Goal: Task Accomplishment & Management: Manage account settings

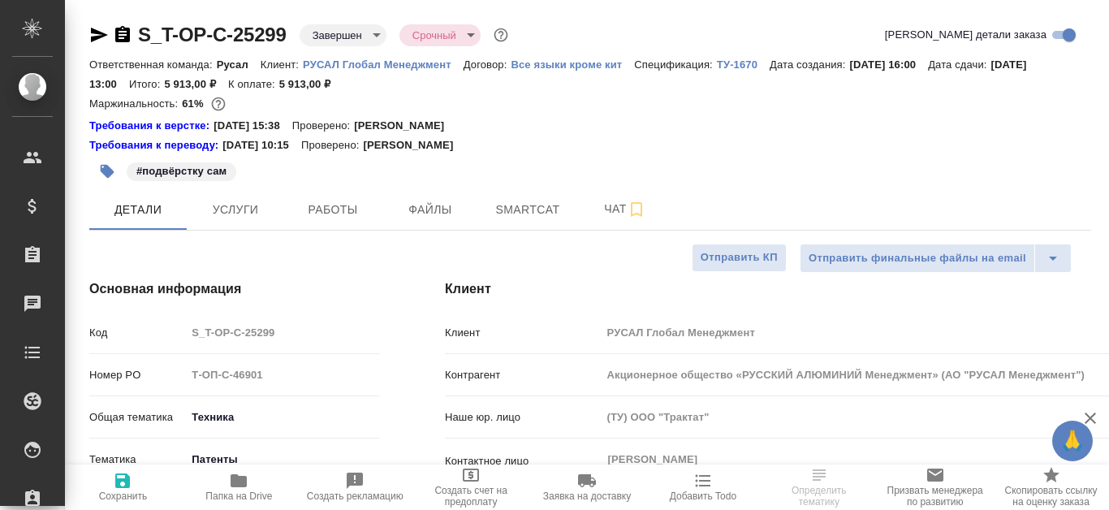
select select "RU"
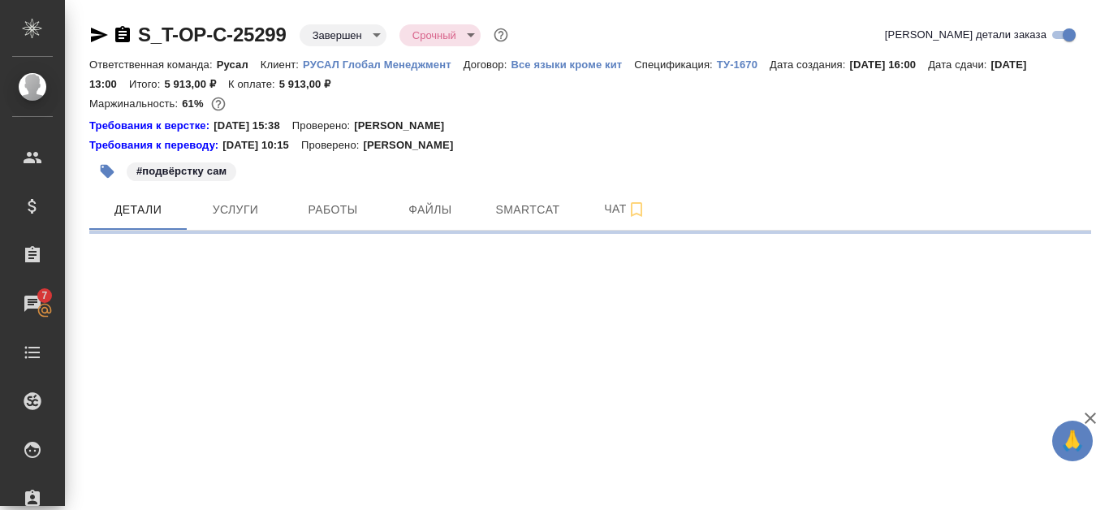
select select "RU"
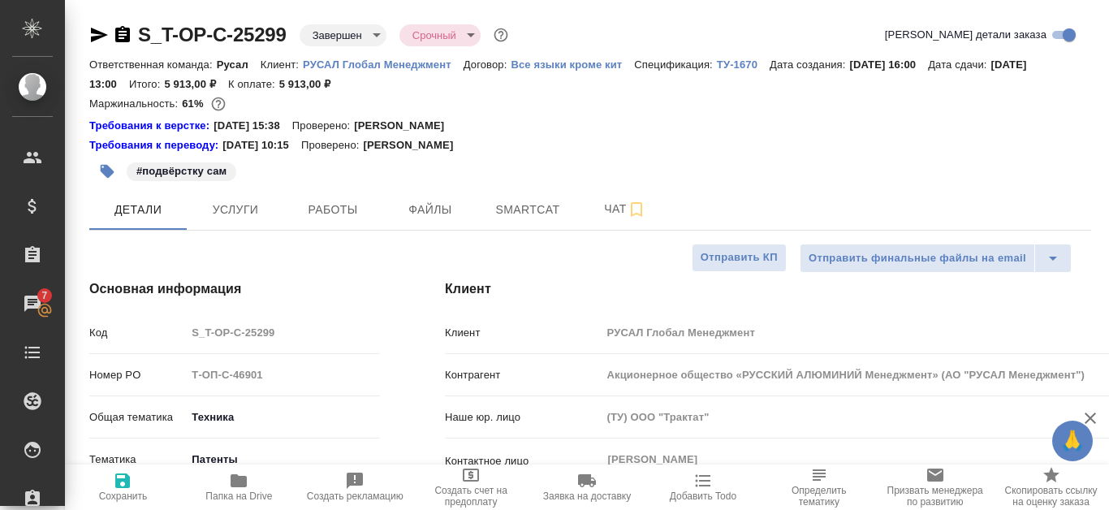
type textarea "x"
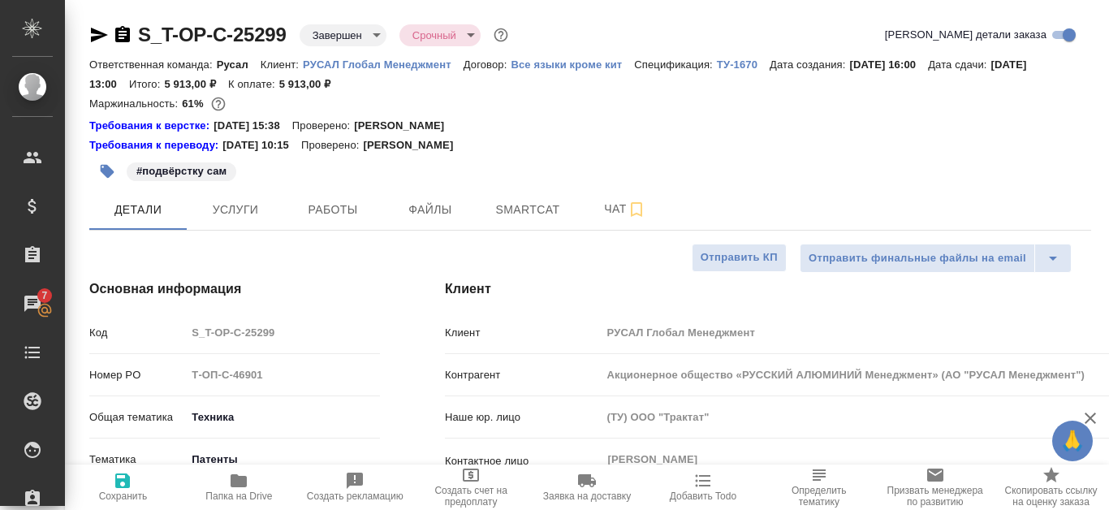
type textarea "x"
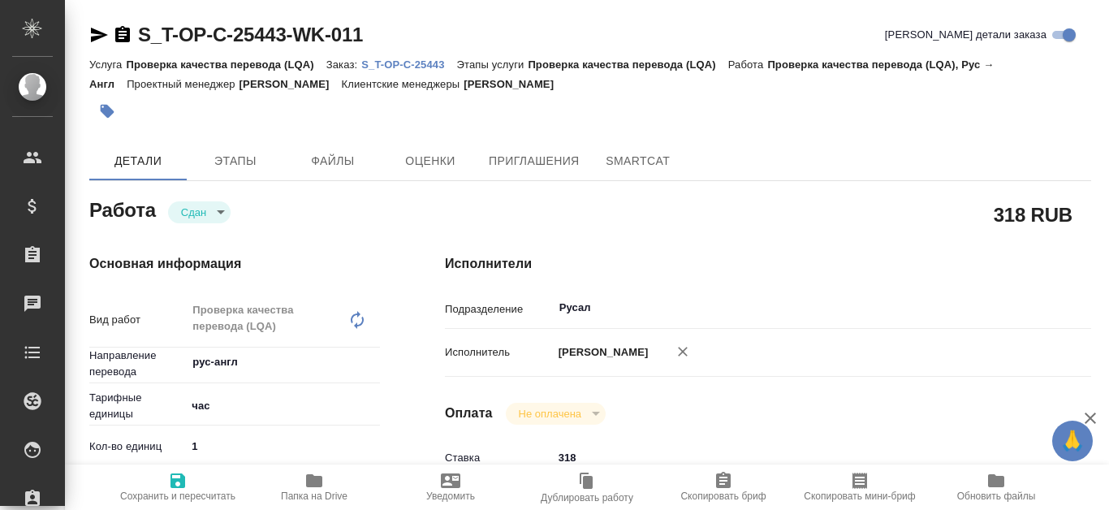
type textarea "x"
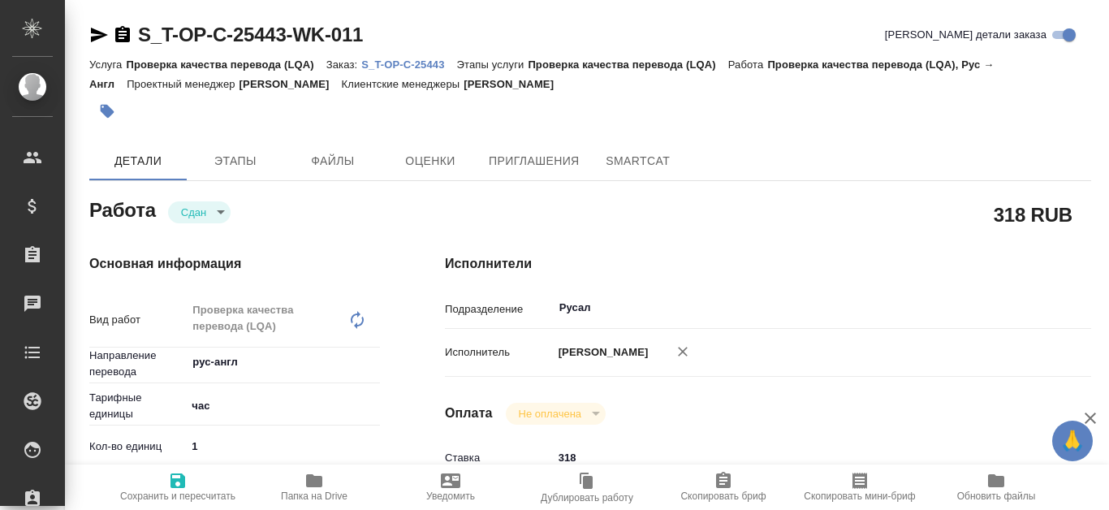
type textarea "x"
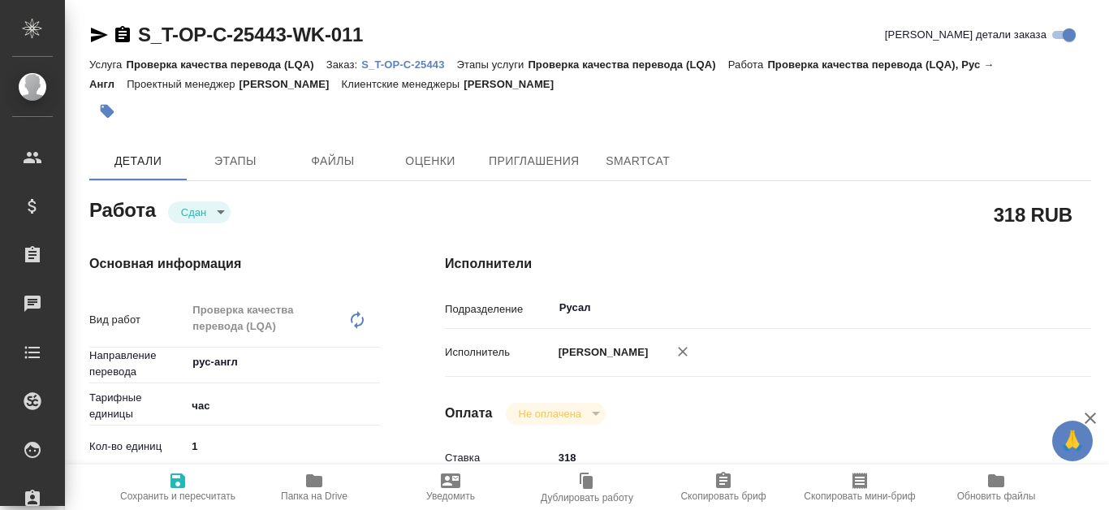
type textarea "x"
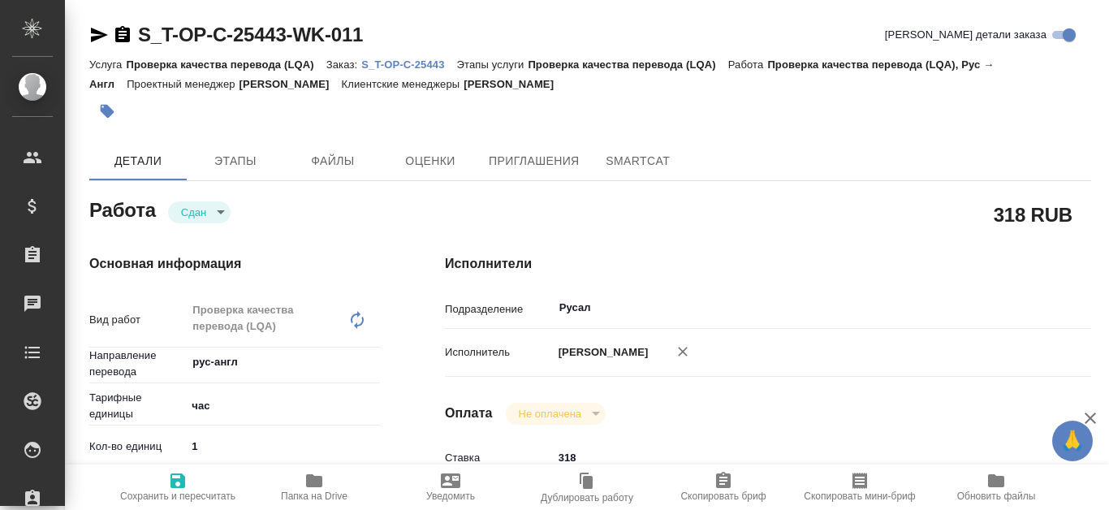
type textarea "x"
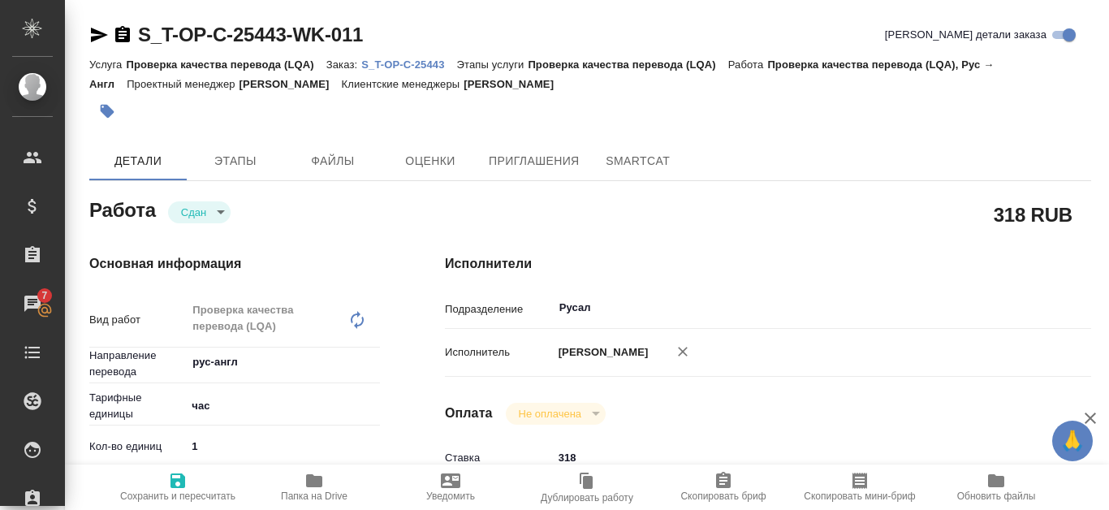
click at [421, 61] on p "S_T-OP-C-25443" at bounding box center [408, 64] width 95 height 12
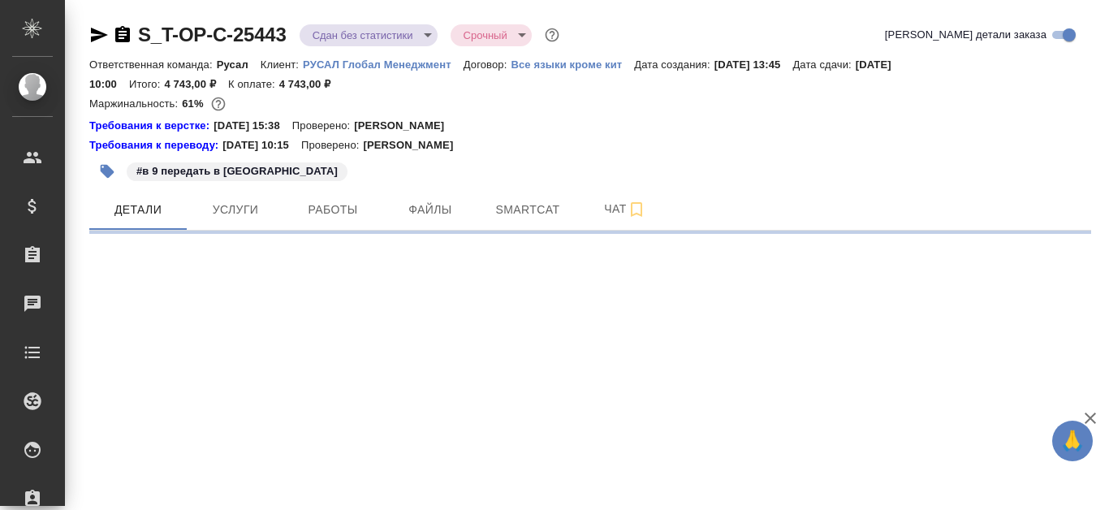
select select "RU"
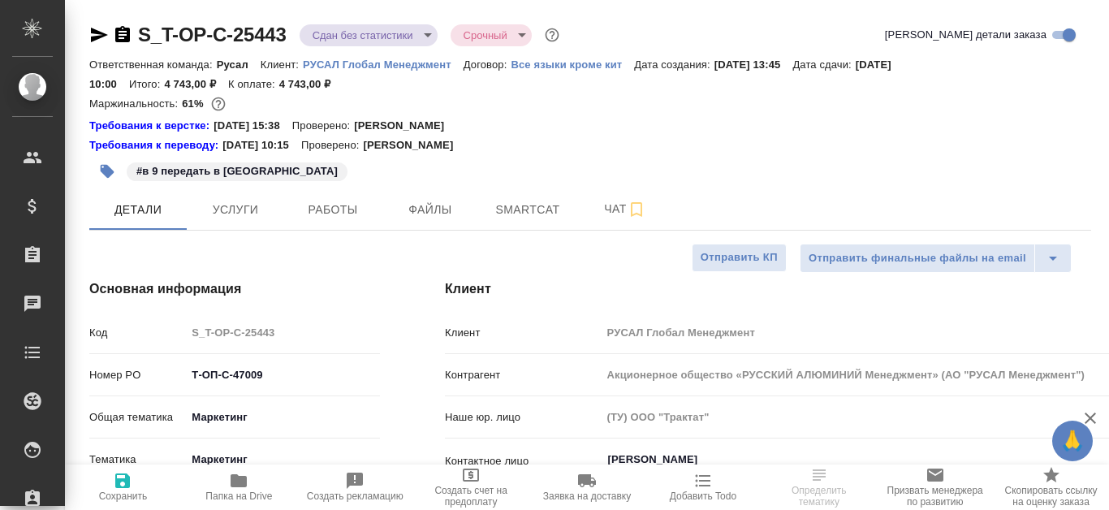
type textarea "x"
click at [362, 206] on span "Работы" at bounding box center [333, 210] width 78 height 20
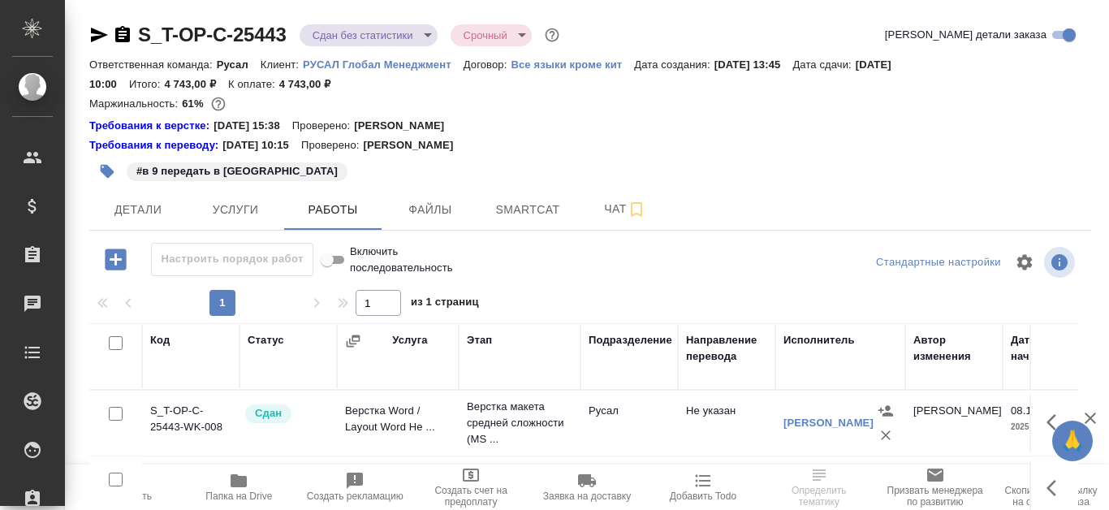
scroll to position [162, 0]
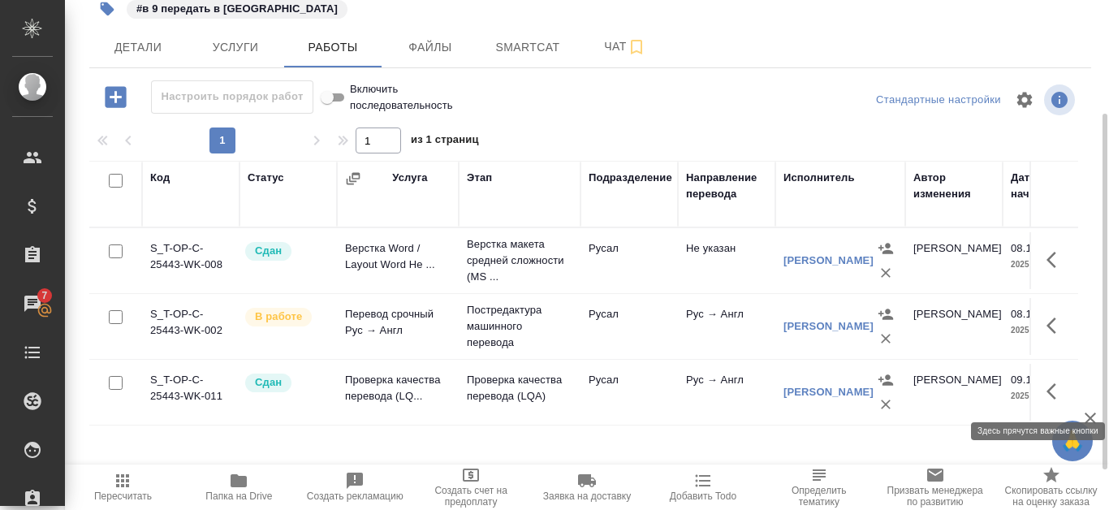
click at [1049, 391] on icon "button" at bounding box center [1052, 391] width 10 height 16
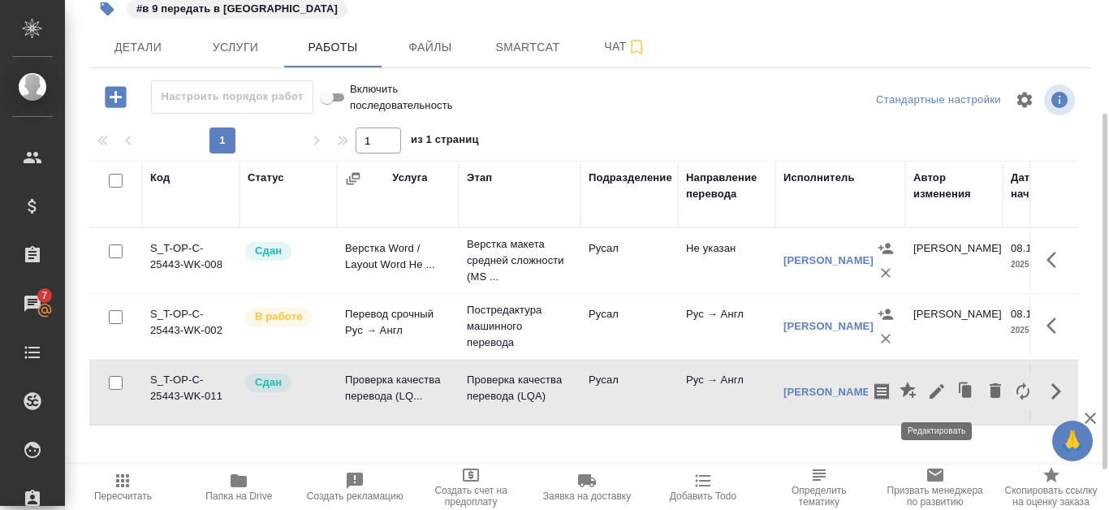
click at [942, 390] on icon "button" at bounding box center [936, 391] width 19 height 19
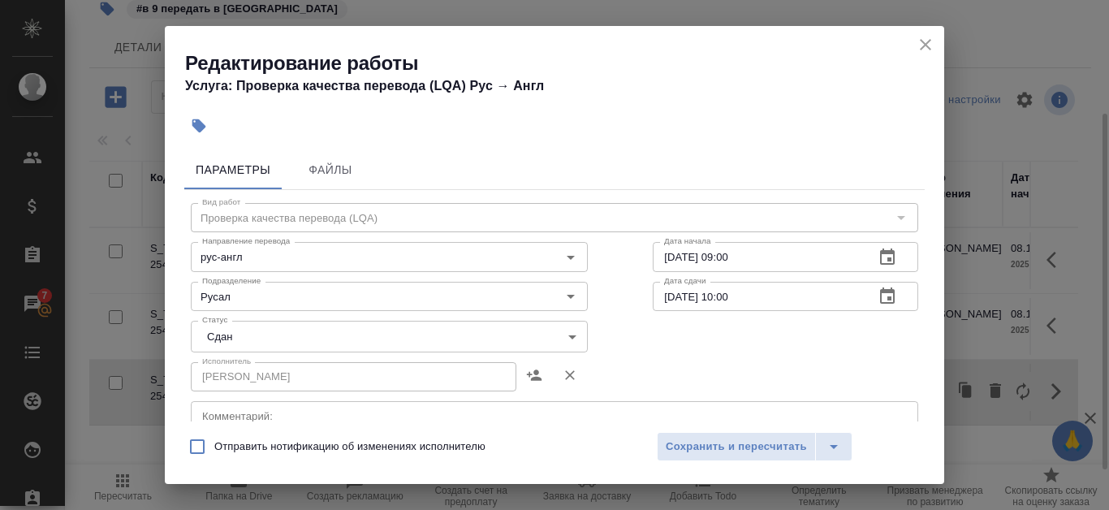
click at [917, 48] on icon "close" at bounding box center [925, 44] width 19 height 19
